Goal: Check status

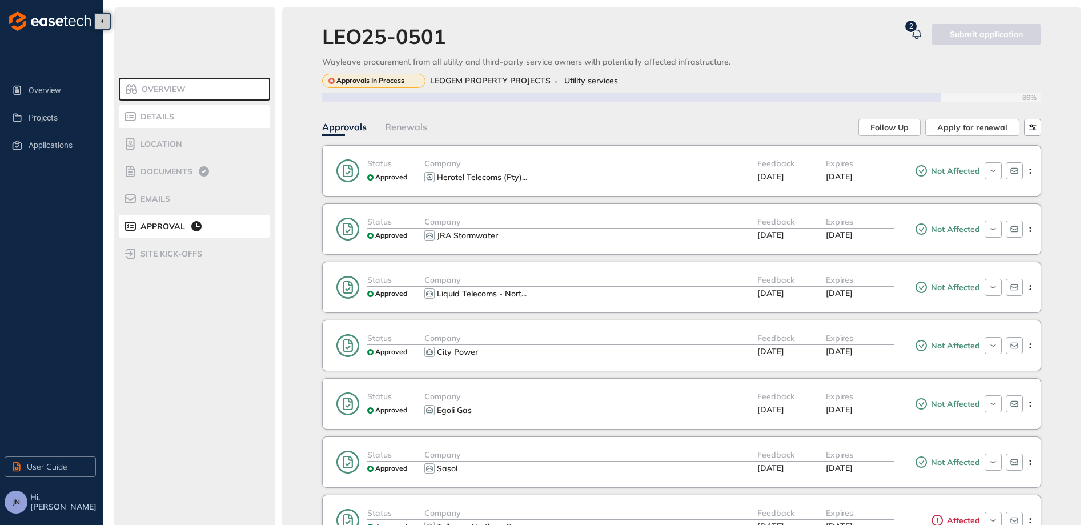
click at [169, 119] on span "Details" at bounding box center [155, 117] width 37 height 10
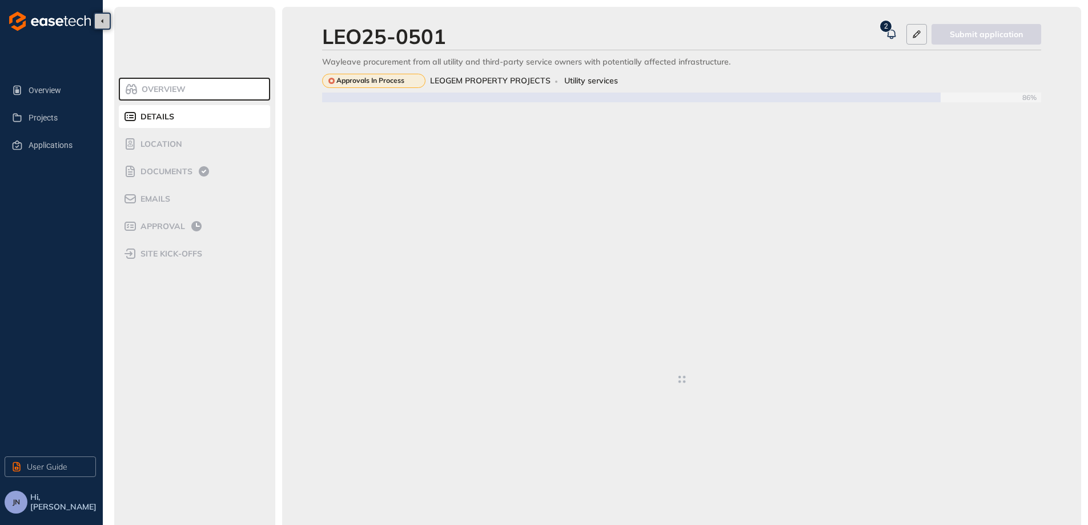
click at [167, 97] on li "Overview" at bounding box center [194, 89] width 151 height 23
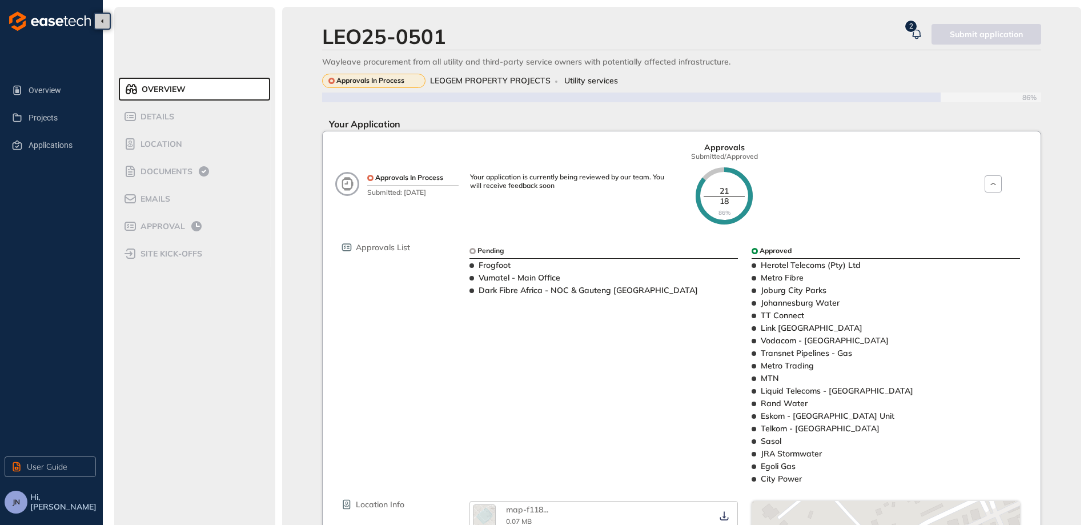
scroll to position [57, 0]
